Goal: Transaction & Acquisition: Purchase product/service

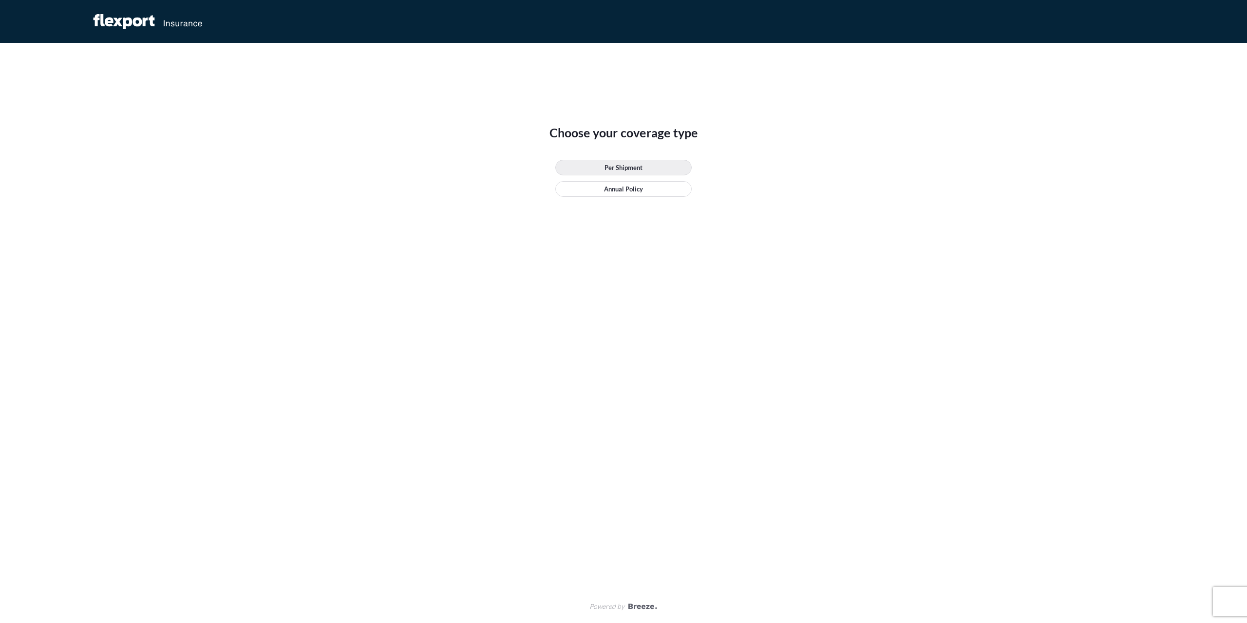
click at [662, 169] on link "Per Shipment" at bounding box center [623, 168] width 136 height 16
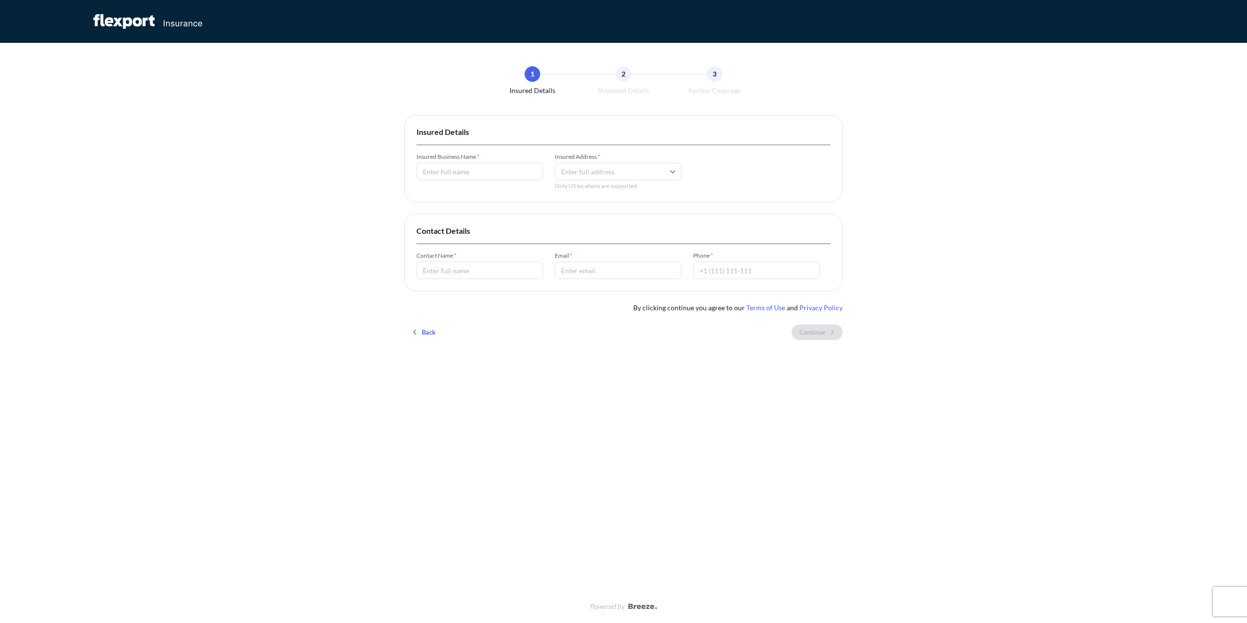
click at [483, 172] on input "Insured Business Name *" at bounding box center [479, 172] width 127 height 18
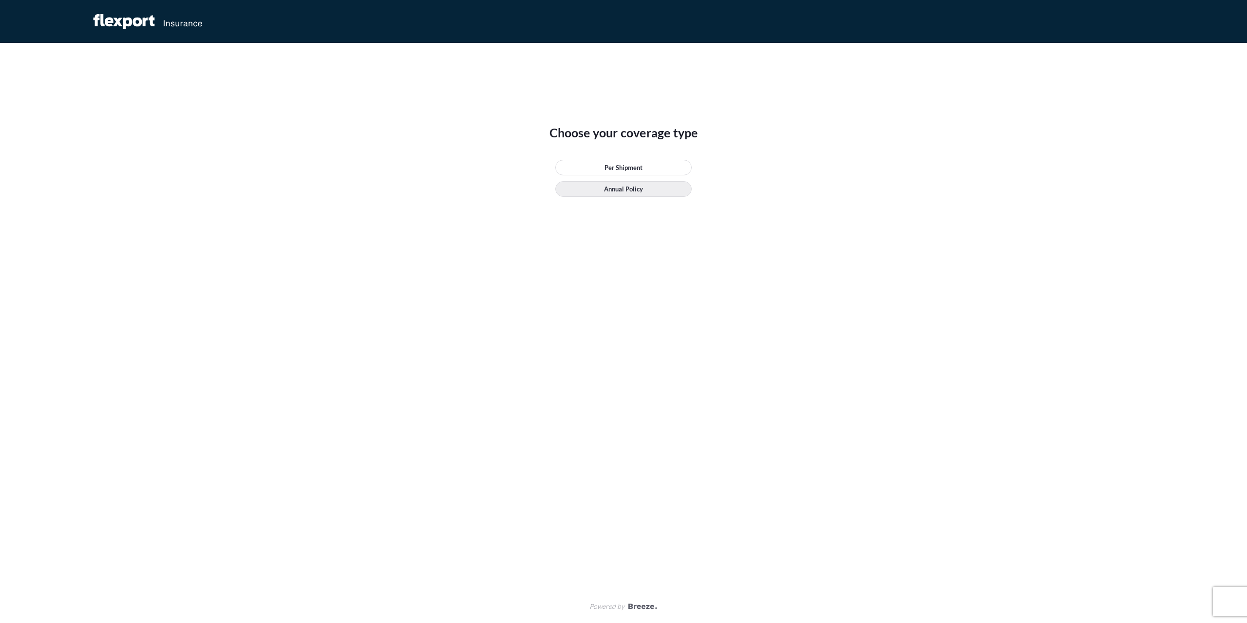
click at [630, 189] on p "Annual Policy" at bounding box center [623, 189] width 39 height 10
